Goal: Transaction & Acquisition: Purchase product/service

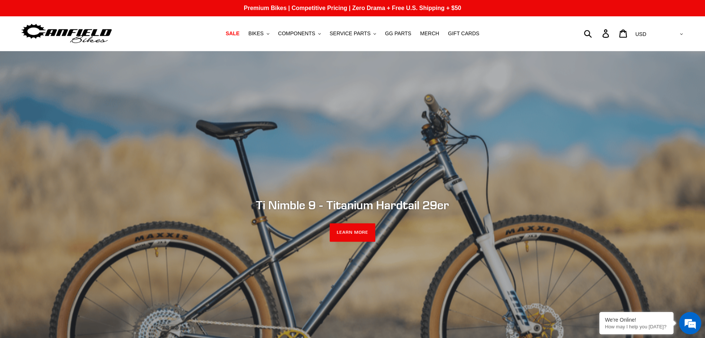
click at [271, 34] on button "BIKES .cls-1{fill:#231f20}" at bounding box center [259, 34] width 28 height 10
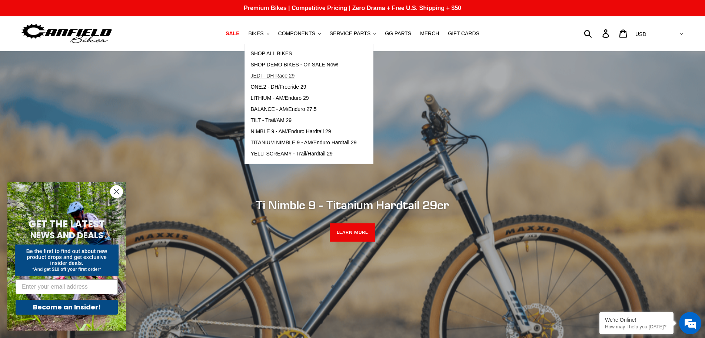
click at [287, 75] on span "JEDI - DH Race 29" at bounding box center [273, 76] width 44 height 6
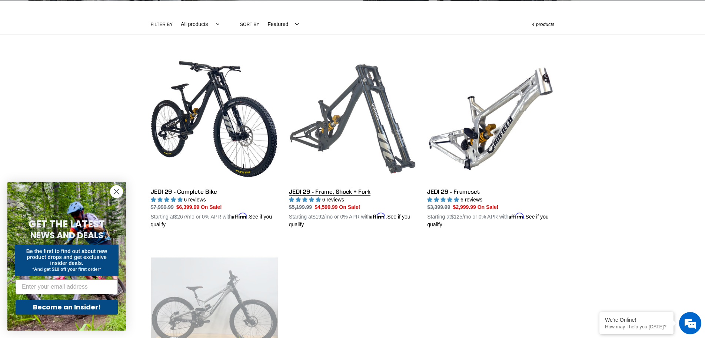
scroll to position [148, 0]
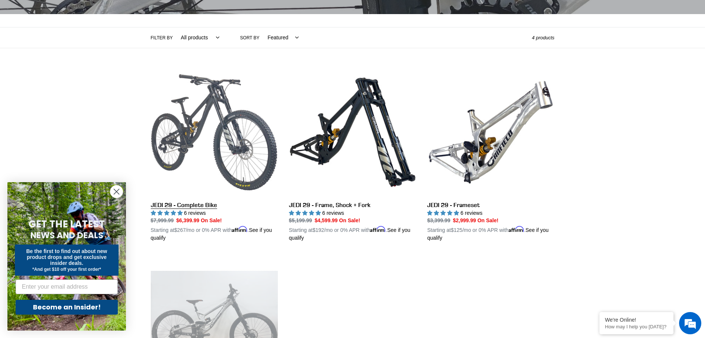
click at [249, 123] on link "JEDI 29 - Complete Bike" at bounding box center [214, 155] width 127 height 173
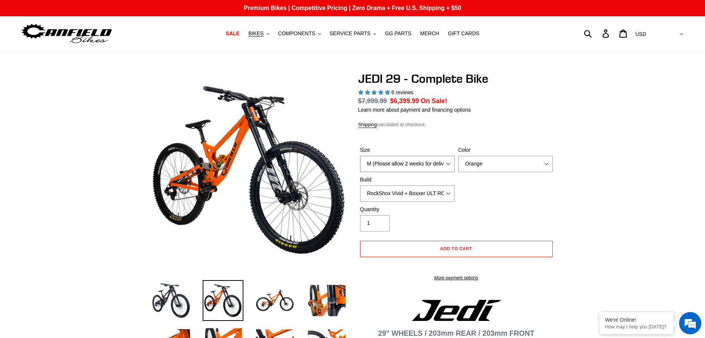
click at [442, 166] on select "M (Please allow 2 weeks for delivery) L (Please allow 2 weeks for delivery) XL …" at bounding box center [407, 164] width 95 height 16
select select "highest-rating"
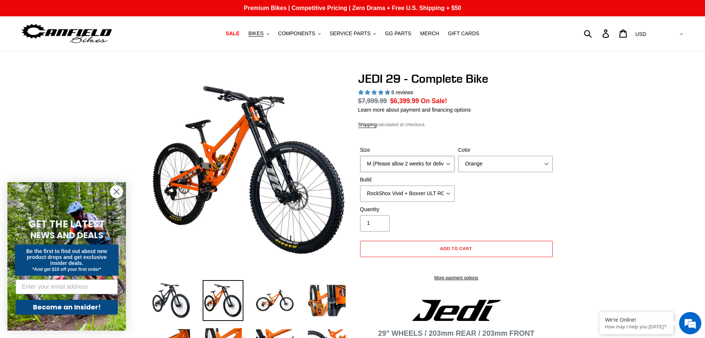
select select "XL (Please allow 2 weeks for delivery)"
click at [360, 156] on select "M (Please allow 2 weeks for delivery) L (Please allow 2 weeks for delivery) XL …" at bounding box center [407, 164] width 95 height 16
click at [504, 158] on select "Orange Stealth Black Raw" at bounding box center [506, 164] width 95 height 16
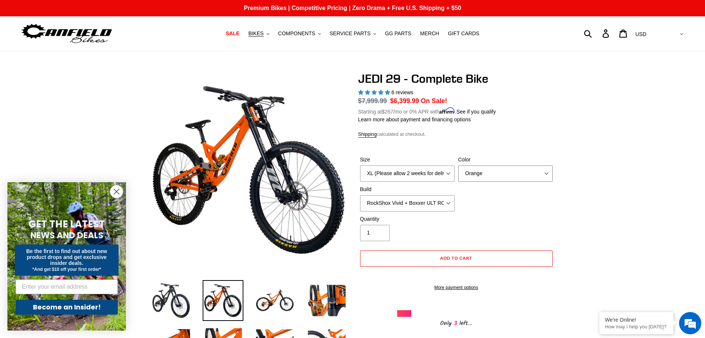
select select "Stealth Black"
click at [459, 165] on select "Orange Stealth Black Raw" at bounding box center [506, 173] width 95 height 16
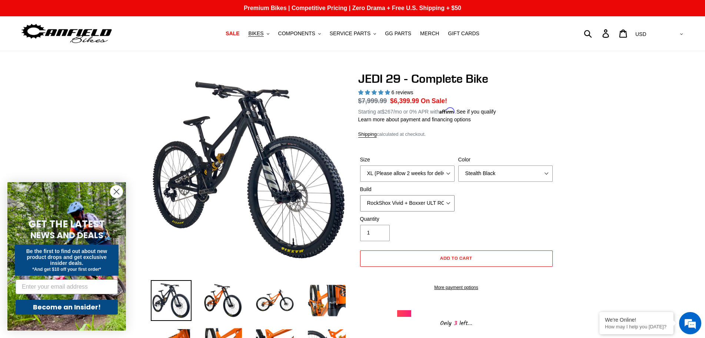
click at [447, 206] on select "RockShox Vivid + Boxxer ULT RC2 C3 200 + SRAM XO RockShox Vivid + Boxxer ULT RC…" at bounding box center [407, 203] width 95 height 16
click at [360, 195] on select "RockShox Vivid + Boxxer ULT RC2 C3 200 + SRAM XO RockShox Vivid + Boxxer ULT RC…" at bounding box center [407, 203] width 95 height 16
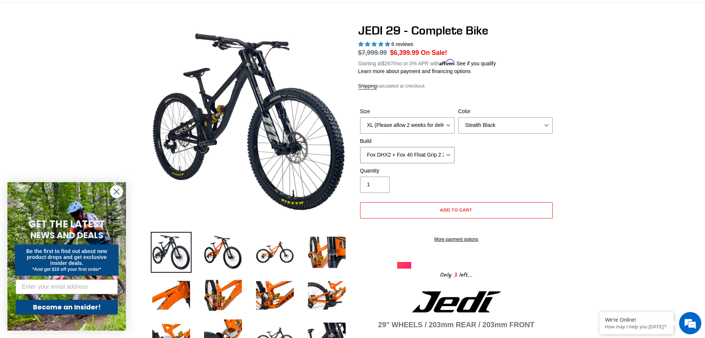
scroll to position [74, 0]
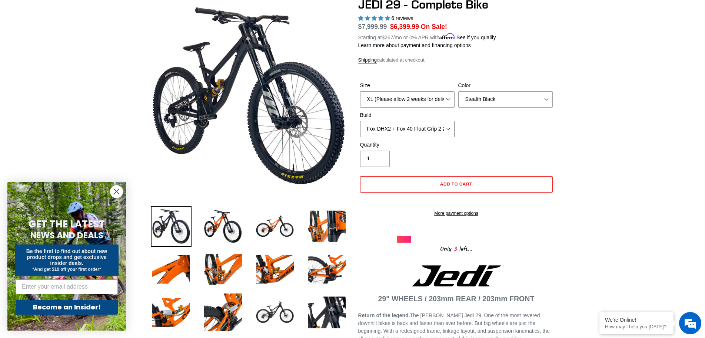
click at [450, 128] on select "RockShox Vivid + Boxxer ULT RC2 C3 200 + SRAM XO RockShox Vivid + Boxxer ULT RC…" at bounding box center [407, 129] width 95 height 16
click at [360, 121] on select "RockShox Vivid + Boxxer ULT RC2 C3 200 + SRAM XO RockShox Vivid + Boxxer ULT RC…" at bounding box center [407, 129] width 95 height 16
click at [443, 132] on select "RockShox Vivid + Boxxer ULT RC2 C3 200 + SRAM XO RockShox Vivid + Boxxer ULT RC…" at bounding box center [407, 129] width 95 height 16
click at [360, 121] on select "RockShox Vivid + Boxxer ULT RC2 C3 200 + SRAM XO RockShox Vivid + Boxxer ULT RC…" at bounding box center [407, 129] width 95 height 16
click at [446, 126] on select "RockShox Vivid + Boxxer ULT RC2 C3 200 + SRAM XO RockShox Vivid + Boxxer ULT RC…" at bounding box center [407, 129] width 95 height 16
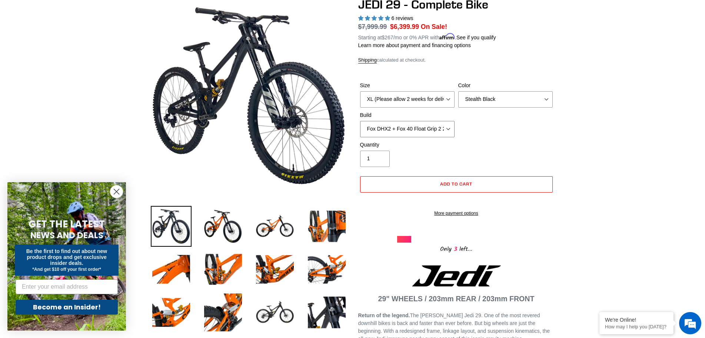
click at [360, 121] on select "RockShox Vivid + Boxxer ULT RC2 C3 200 + SRAM XO RockShox Vivid + Boxxer ULT RC…" at bounding box center [407, 129] width 95 height 16
click at [444, 130] on select "RockShox Vivid + Boxxer ULT RC2 C3 200 + SRAM XO RockShox Vivid + Boxxer ULT RC…" at bounding box center [407, 129] width 95 height 16
select select "Fox DHX2 + Fox 40 Float Grip 2 203 + SRAM XO"
click at [360, 121] on select "RockShox Vivid + Boxxer ULT RC2 C3 200 + SRAM XO RockShox Vivid + Boxxer ULT RC…" at bounding box center [407, 129] width 95 height 16
click at [449, 126] on select "RockShox Vivid + Boxxer ULT RC2 C3 200 + SRAM XO RockShox Vivid + Boxxer ULT RC…" at bounding box center [407, 129] width 95 height 16
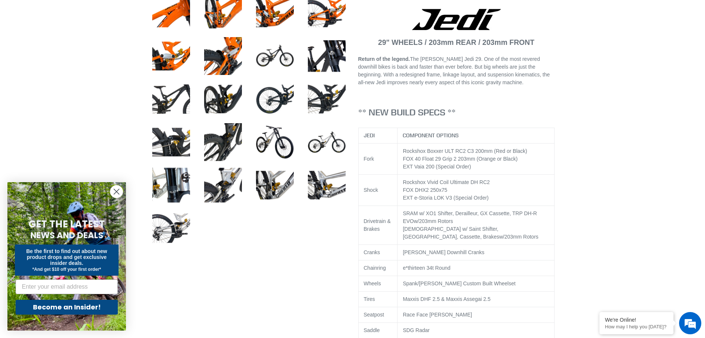
scroll to position [334, 0]
